Goal: Transaction & Acquisition: Purchase product/service

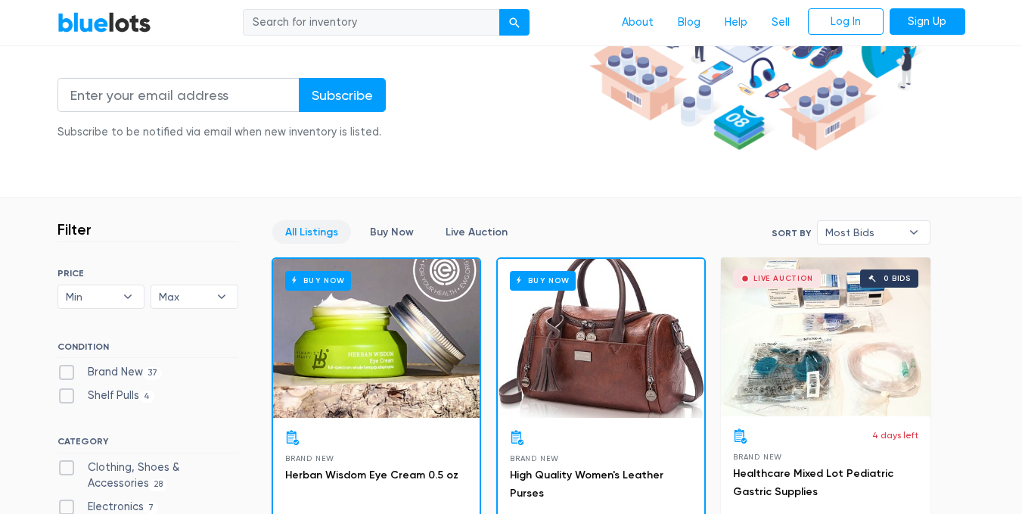
scroll to position [250, 0]
click at [378, 333] on div "Buy Now" at bounding box center [376, 337] width 207 height 159
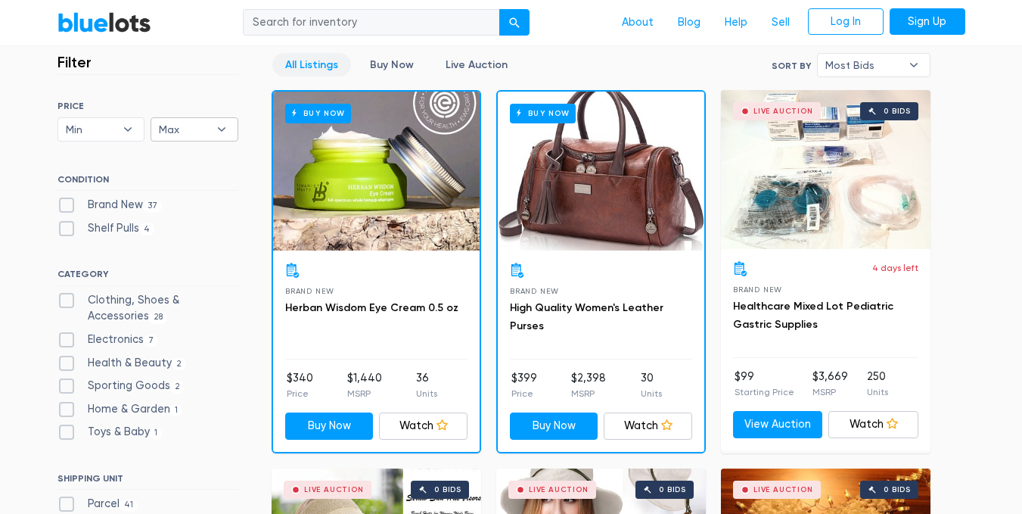
scroll to position [418, 0]
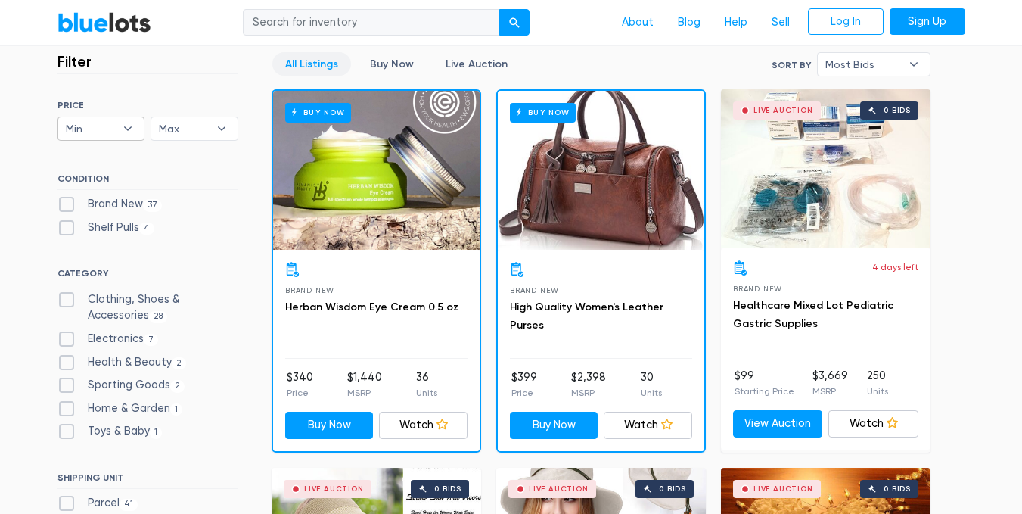
click at [120, 134] on b "▾" at bounding box center [128, 128] width 32 height 23
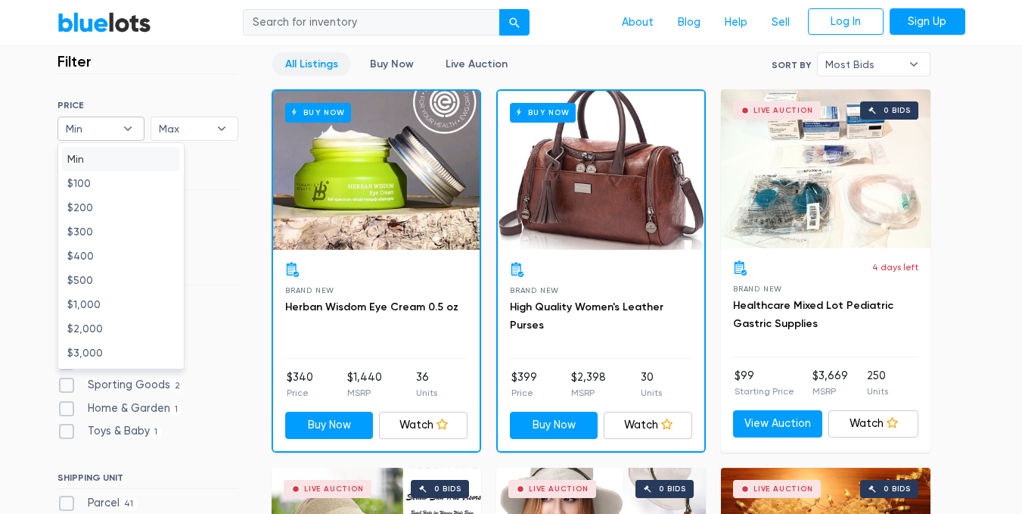
click at [254, 182] on div "Filter Filter & Sort SORT BY Most Bids Ending Soonest Newly Listed Lowest Price…" at bounding box center [163, 298] width 211 height 492
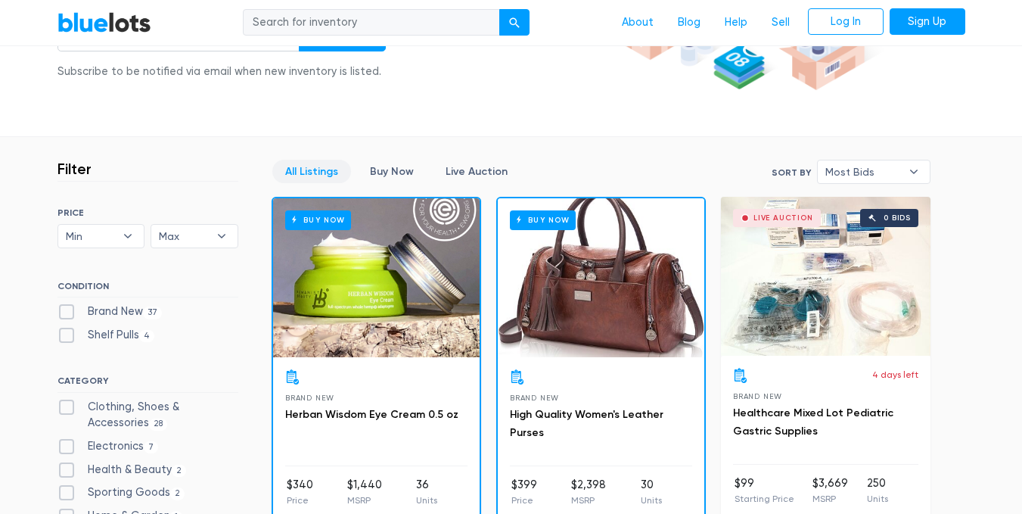
scroll to position [309, 0]
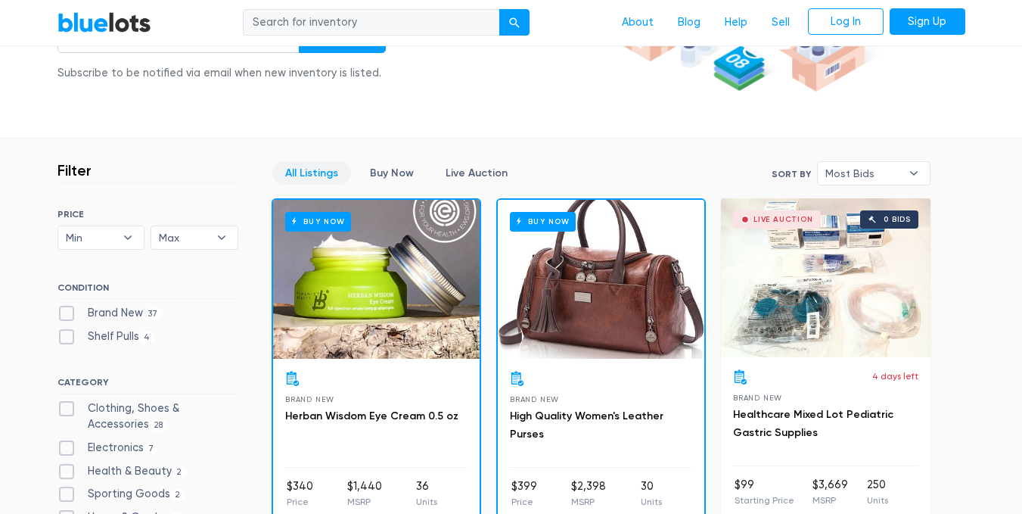
click at [413, 407] on h3 "Herban Wisdom Eye Cream 0.5 oz" at bounding box center [376, 416] width 182 height 18
click at [386, 294] on div "Buy Now" at bounding box center [376, 279] width 207 height 159
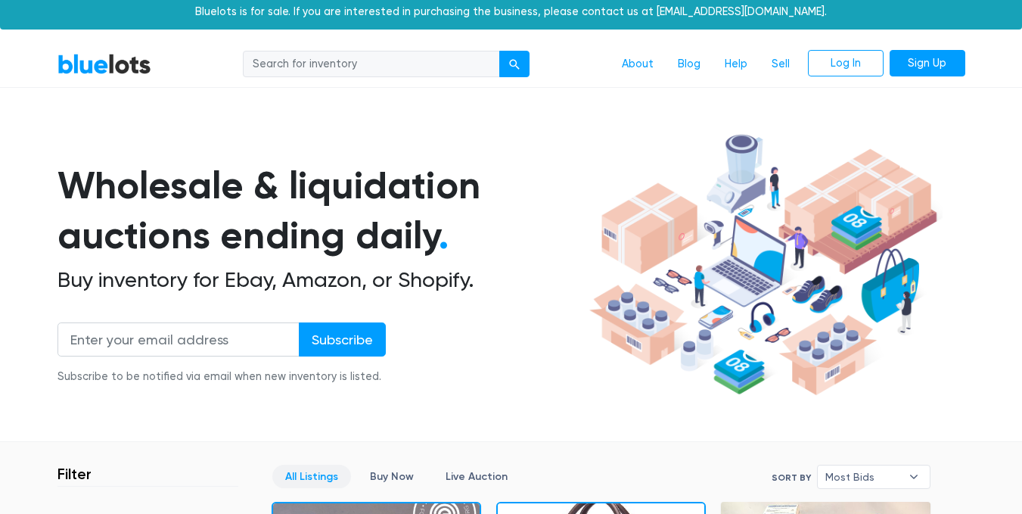
scroll to position [5, 0]
